Goal: Check status

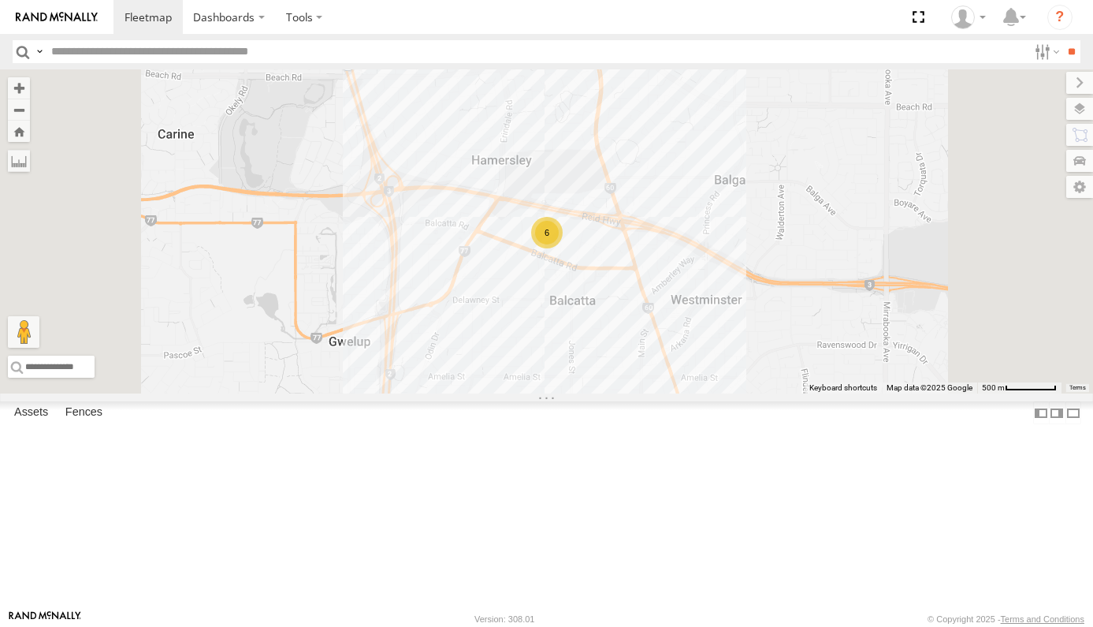
click at [0, 0] on div "Truck 4 626 1DXF114 All Assets Brownes Dairy Golden State Distribution -31.8603…" at bounding box center [0, 0] width 0 height 0
drag, startPoint x: 247, startPoint y: 438, endPoint x: 311, endPoint y: 382, distance: 84.3
click at [0, 0] on div "Truck 4 626 1DXF114 All Assets Brownes Dairy Golden State Distribution -31.8603…" at bounding box center [0, 0] width 0 height 0
click at [0, 0] on div "All Assets" at bounding box center [0, 0] width 0 height 0
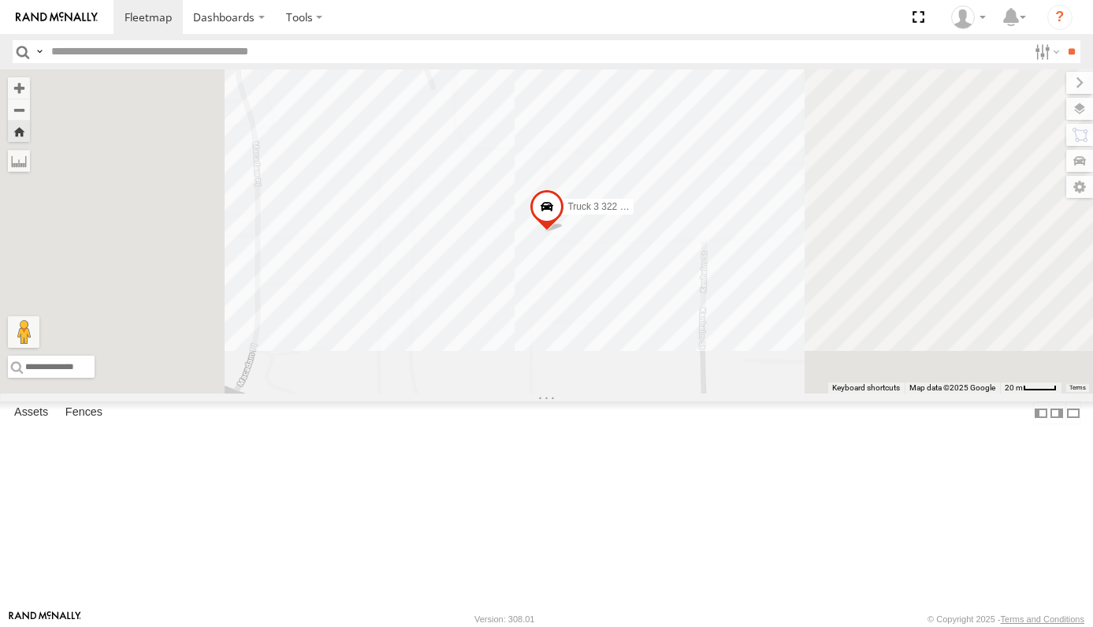
click at [0, 0] on div "Truck 5 286 1IJY426" at bounding box center [0, 0] width 0 height 0
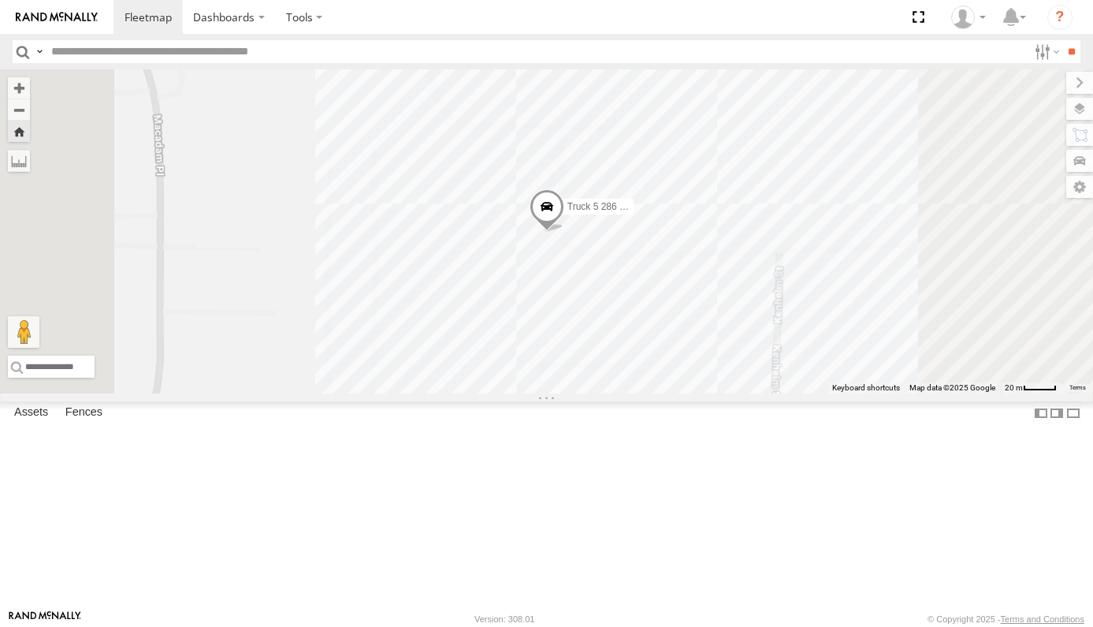
click at [0, 0] on div "All Assets" at bounding box center [0, 0] width 0 height 0
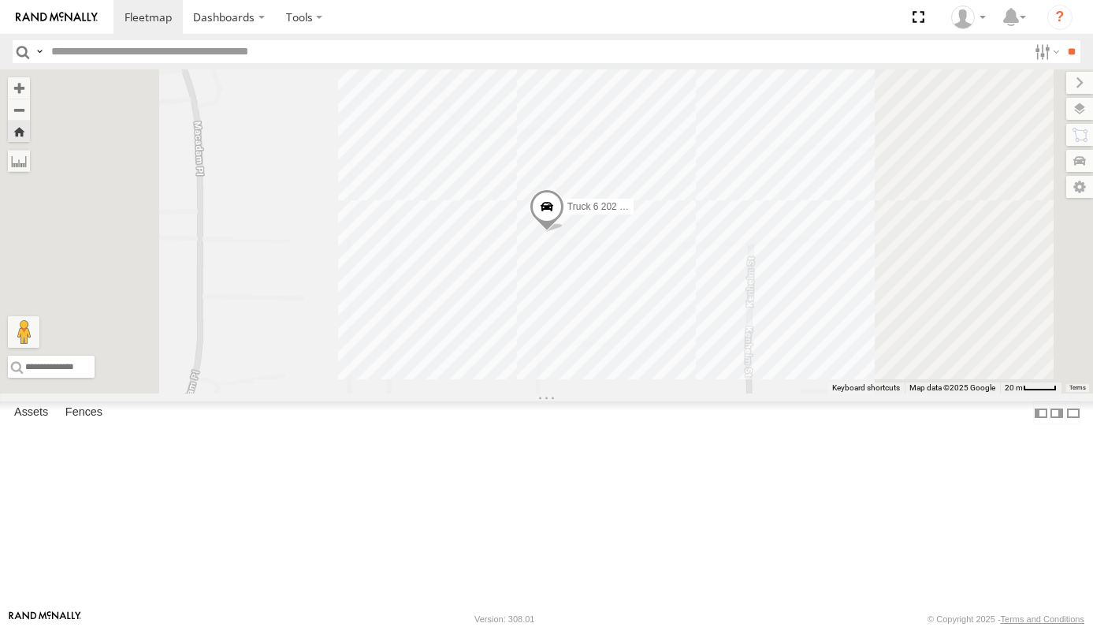
click at [0, 0] on div "Truck 1 211 1CAO942" at bounding box center [0, 0] width 0 height 0
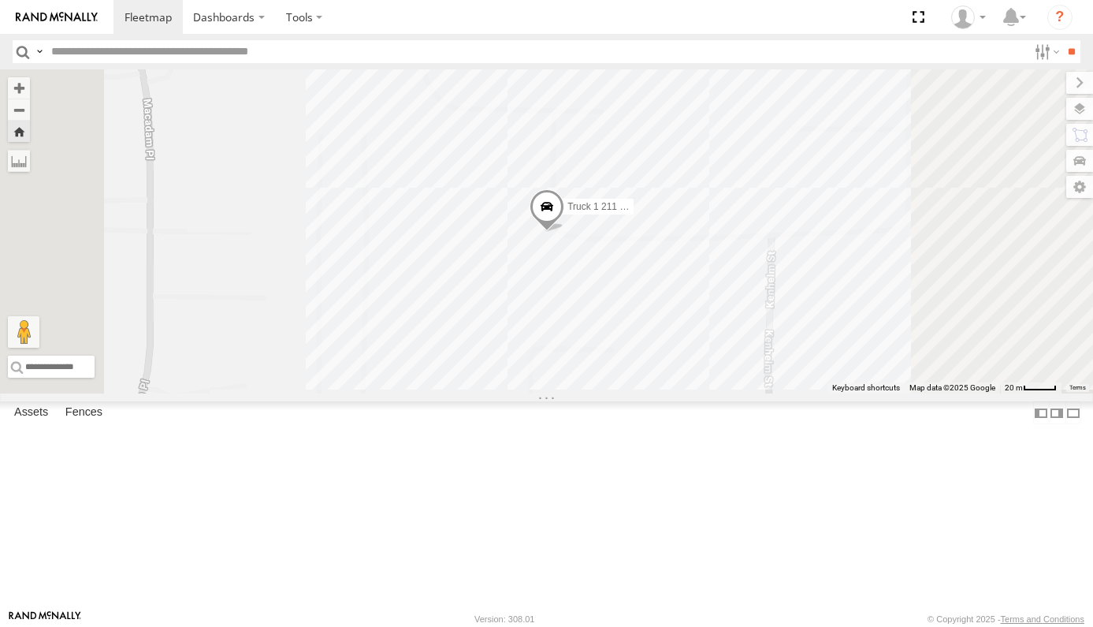
click at [0, 0] on div "Truck 4 626 1DXF114" at bounding box center [0, 0] width 0 height 0
click at [0, 0] on div "Truck 4 626 1DXF114 All Assets Brownes Dairy Golden State Distribution -31.8603…" at bounding box center [0, 0] width 0 height 0
click at [692, 42] on input "text" at bounding box center [536, 51] width 983 height 23
click at [0, 0] on div "Truck 4 626 1DXF114 All Assets Brownes Dairy Golden State Distribution -31.8603…" at bounding box center [0, 0] width 0 height 0
click at [0, 0] on div "All Assets" at bounding box center [0, 0] width 0 height 0
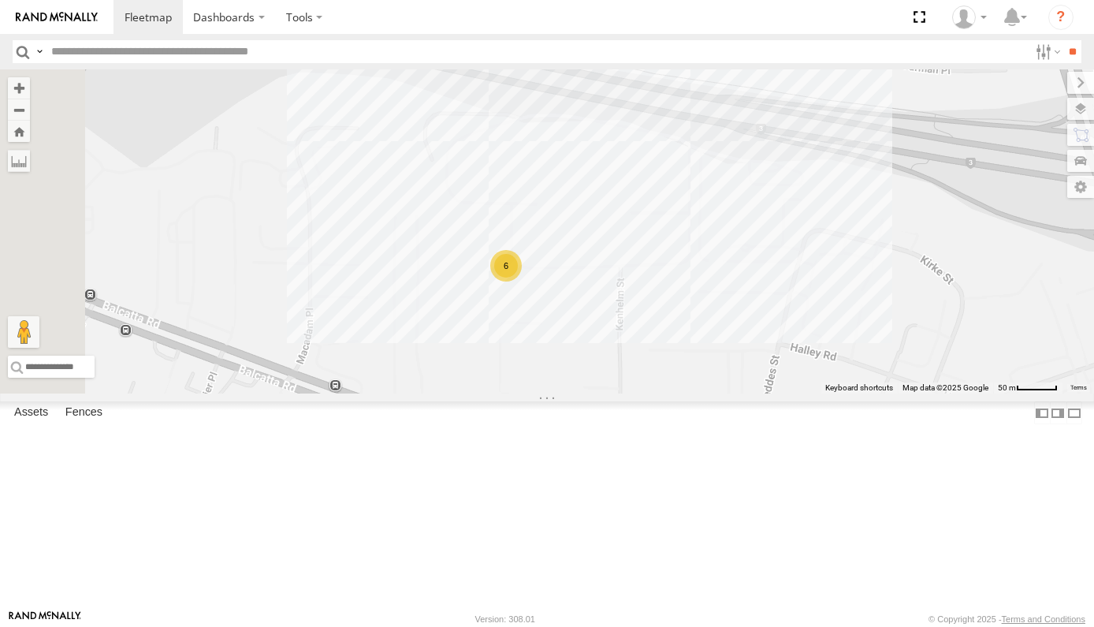
click at [0, 0] on div "All Assets" at bounding box center [0, 0] width 0 height 0
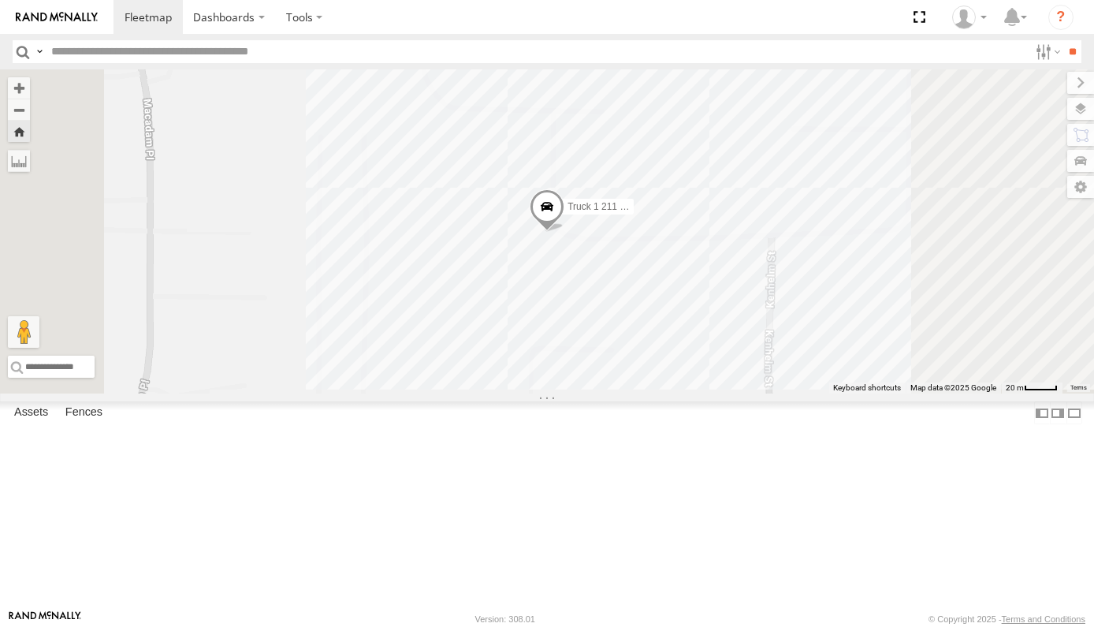
click at [0, 0] on div "Truck 2 321 - 1ETQ542" at bounding box center [0, 0] width 0 height 0
click at [0, 0] on div "Truck 4 626 1DXF114" at bounding box center [0, 0] width 0 height 0
click at [0, 0] on div "All Assets" at bounding box center [0, 0] width 0 height 0
click at [0, 0] on div "Truck 6 202 - 1EBV464" at bounding box center [0, 0] width 0 height 0
click at [0, 0] on div "Truck 2 321 - 1ETQ542" at bounding box center [0, 0] width 0 height 0
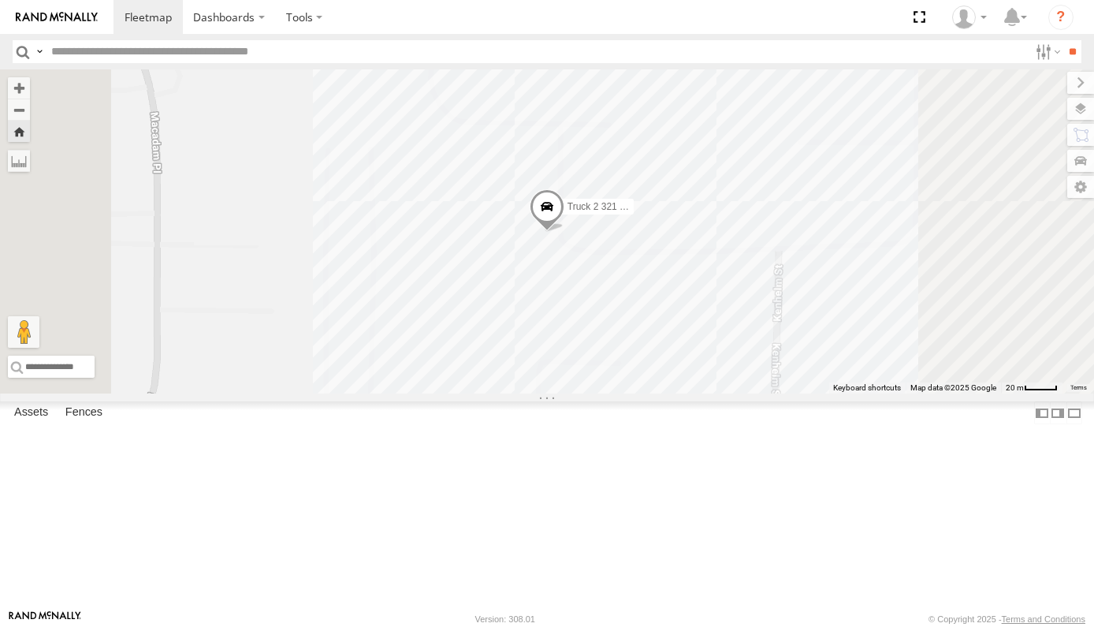
click at [0, 0] on div "Truck 5 286 1IJY426" at bounding box center [0, 0] width 0 height 0
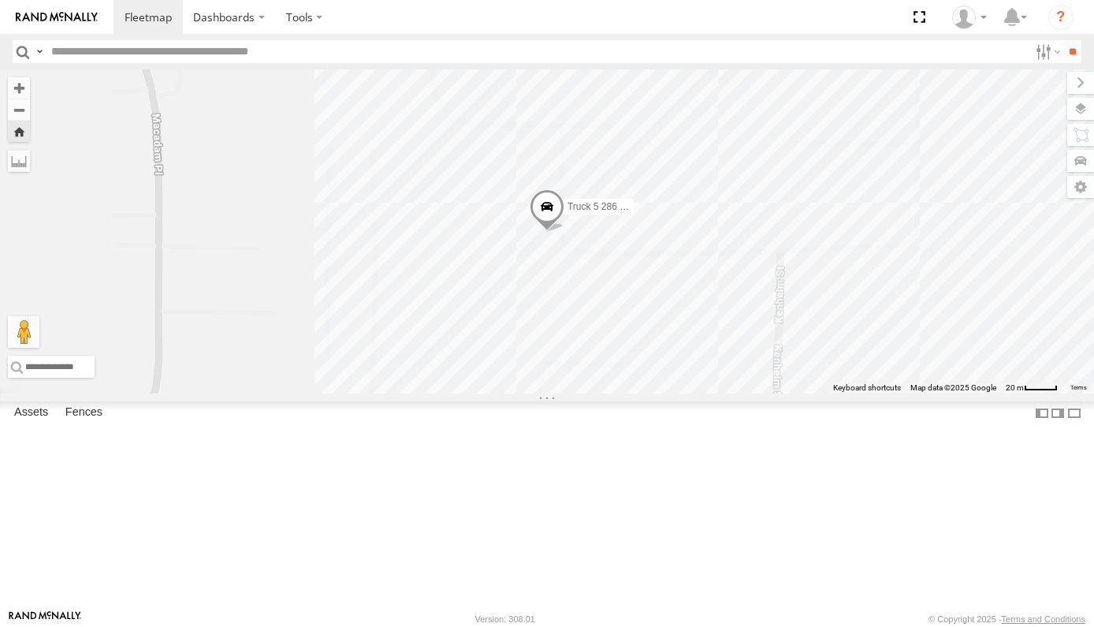
drag, startPoint x: 109, startPoint y: 312, endPoint x: 277, endPoint y: 313, distance: 168.7
click at [0, 0] on div "Truck 3 322 - 1AGB008 All Assets" at bounding box center [0, 0] width 0 height 0
drag, startPoint x: 194, startPoint y: 403, endPoint x: 578, endPoint y: 58, distance: 516.2
click at [0, 0] on div "Truck 4 626 1DXF114 All Assets Brownes Dairy Golden State Distribution -31.8603…" at bounding box center [0, 0] width 0 height 0
click at [0, 0] on div "Truck 4 626 1DXF114" at bounding box center [0, 0] width 0 height 0
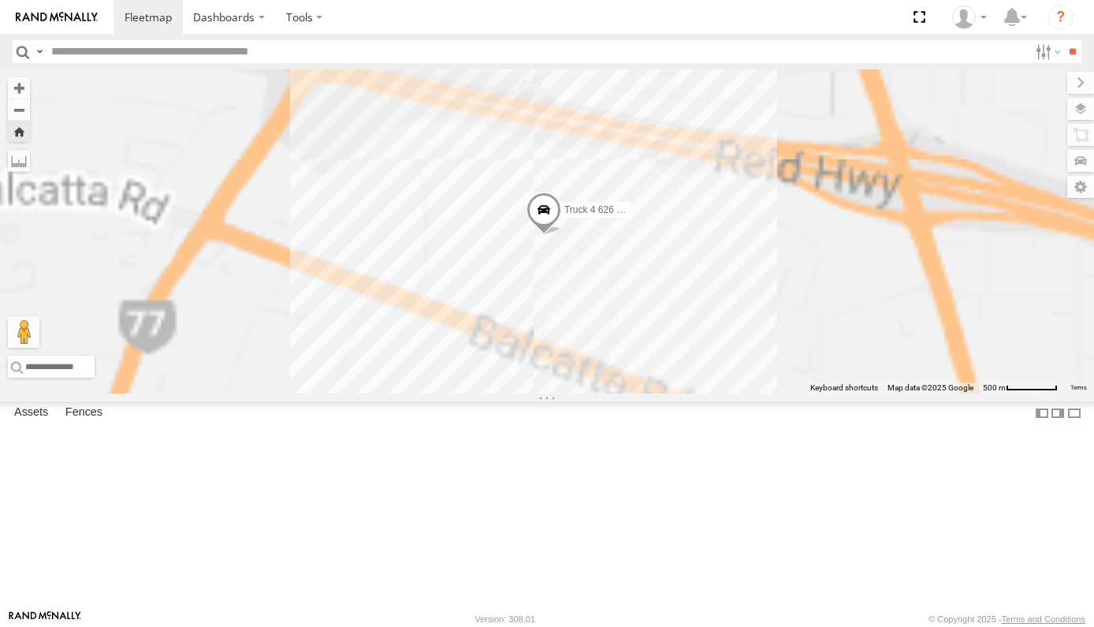
click at [0, 0] on div "All Assets" at bounding box center [0, 0] width 0 height 0
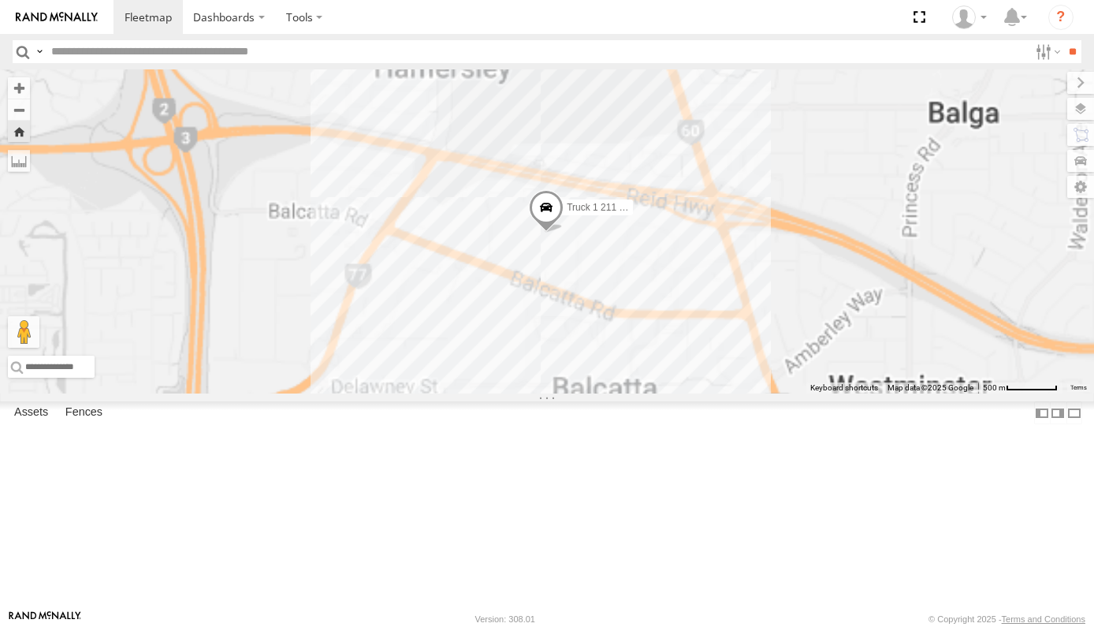
click at [0, 0] on div "All Assets" at bounding box center [0, 0] width 0 height 0
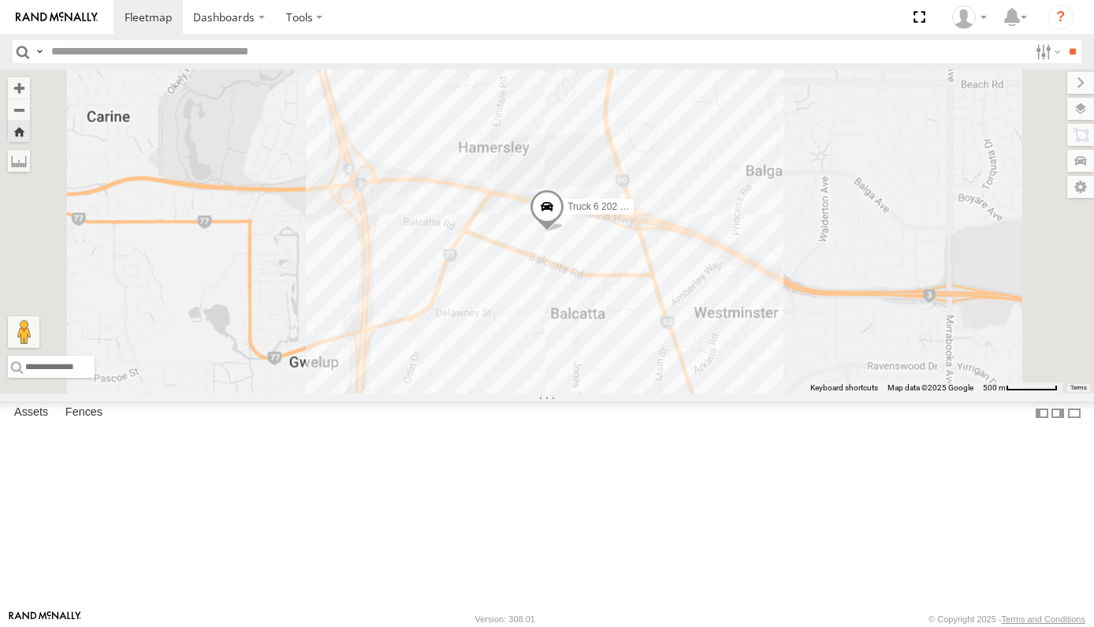
click at [0, 0] on div "All Assets" at bounding box center [0, 0] width 0 height 0
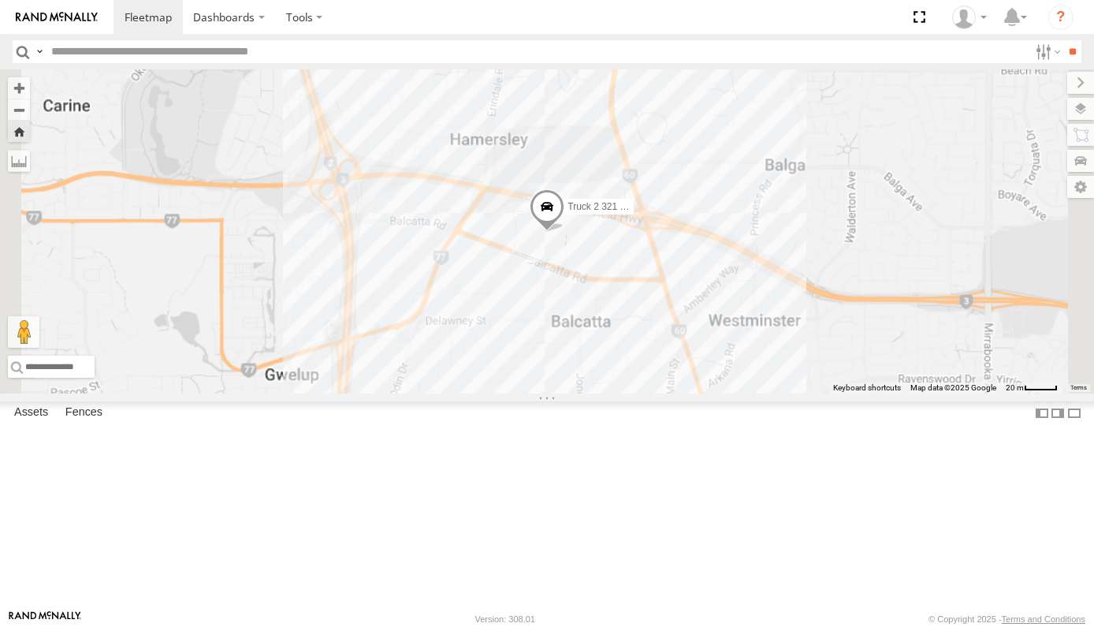
click at [0, 0] on div "All Assets" at bounding box center [0, 0] width 0 height 0
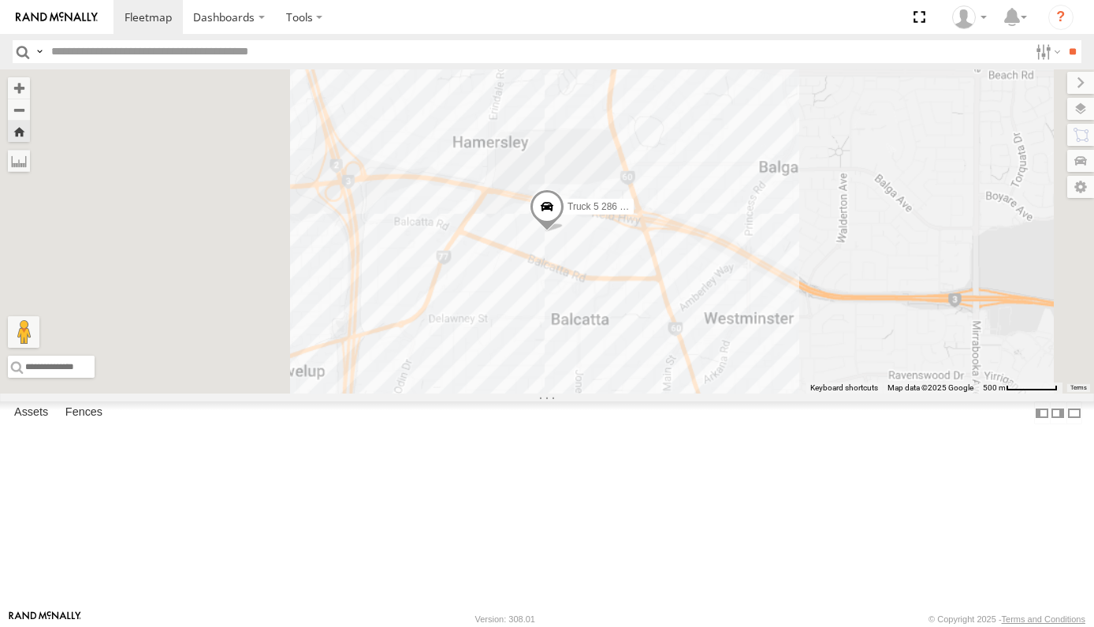
click at [0, 0] on div "Truck 3 322 - 1AGB008" at bounding box center [0, 0] width 0 height 0
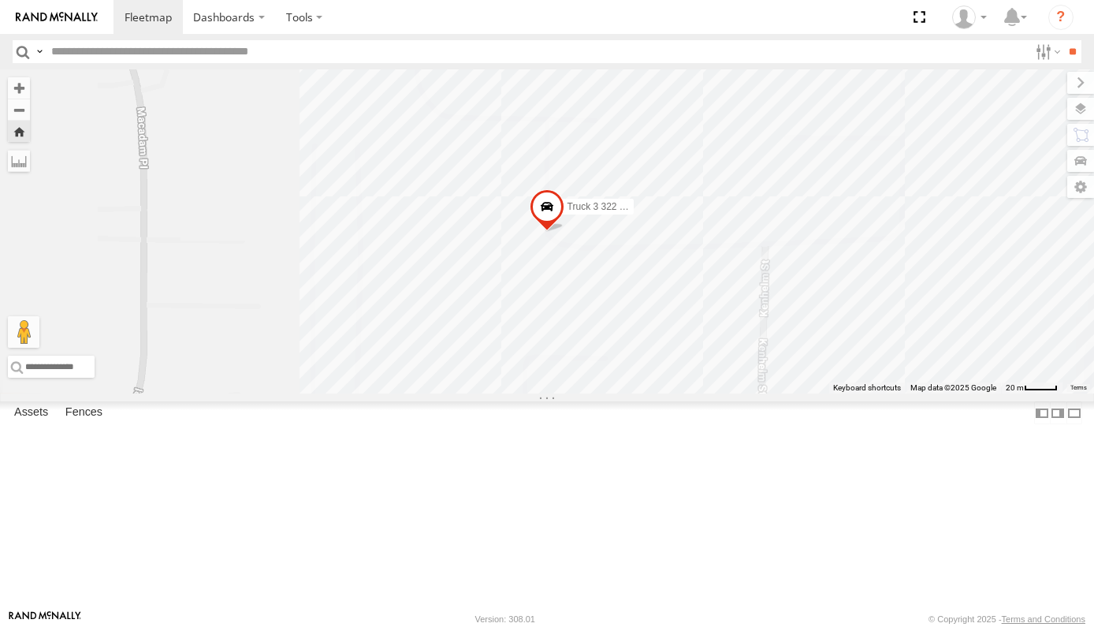
click at [0, 0] on div "Truck 4 626 1DXF114 All Assets Brownes Dairy Golden State Distribution -31.8603…" at bounding box center [0, 0] width 0 height 0
click at [0, 0] on div "All Assets" at bounding box center [0, 0] width 0 height 0
click at [0, 0] on div "Truck 4 626 1DXF114 All Assets Brownes Dairy Golden State Distribution -31.8603…" at bounding box center [0, 0] width 0 height 0
